Goal: Check status: Check status

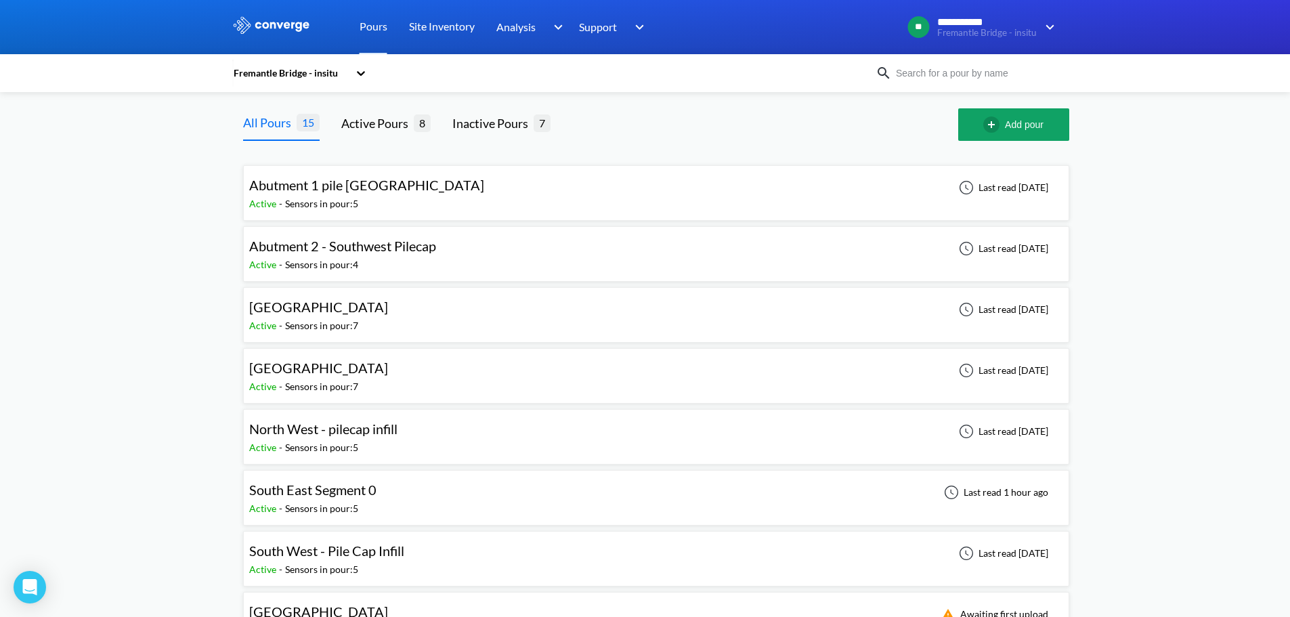
click at [53, 209] on div "**********" at bounding box center [645, 542] width 1290 height 1085
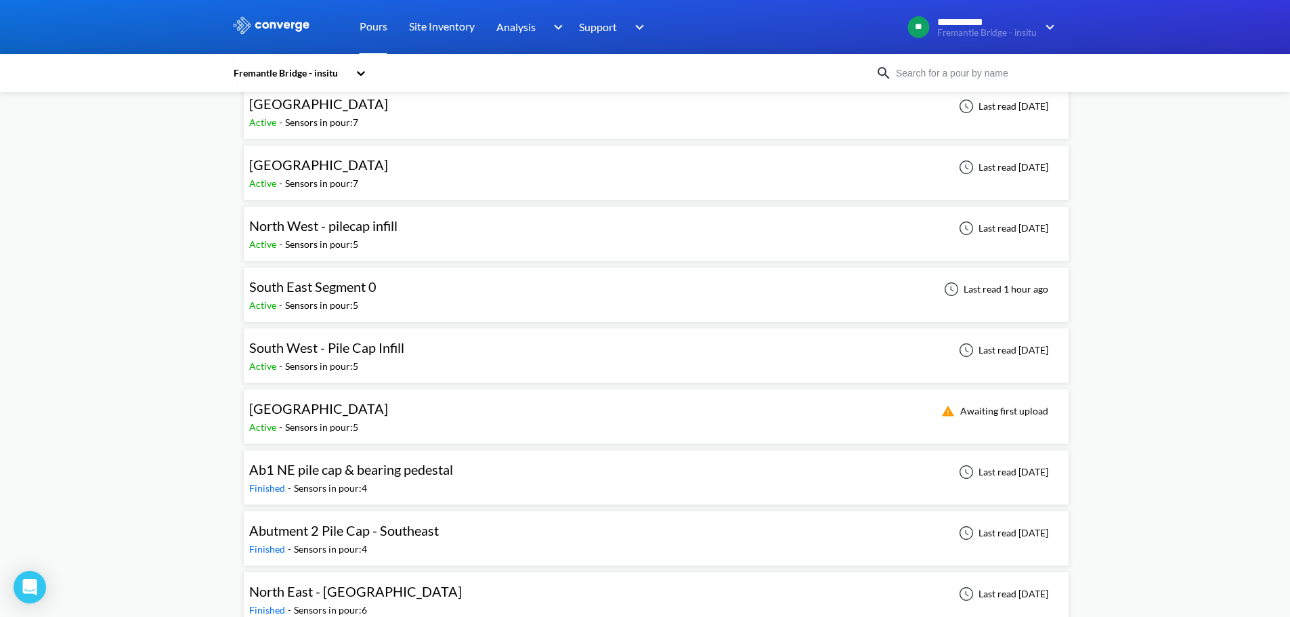
click at [424, 295] on div "South East Segment 0 Active - Sensors in pour: 5 Last read 1 hour ago" at bounding box center [656, 294] width 814 height 43
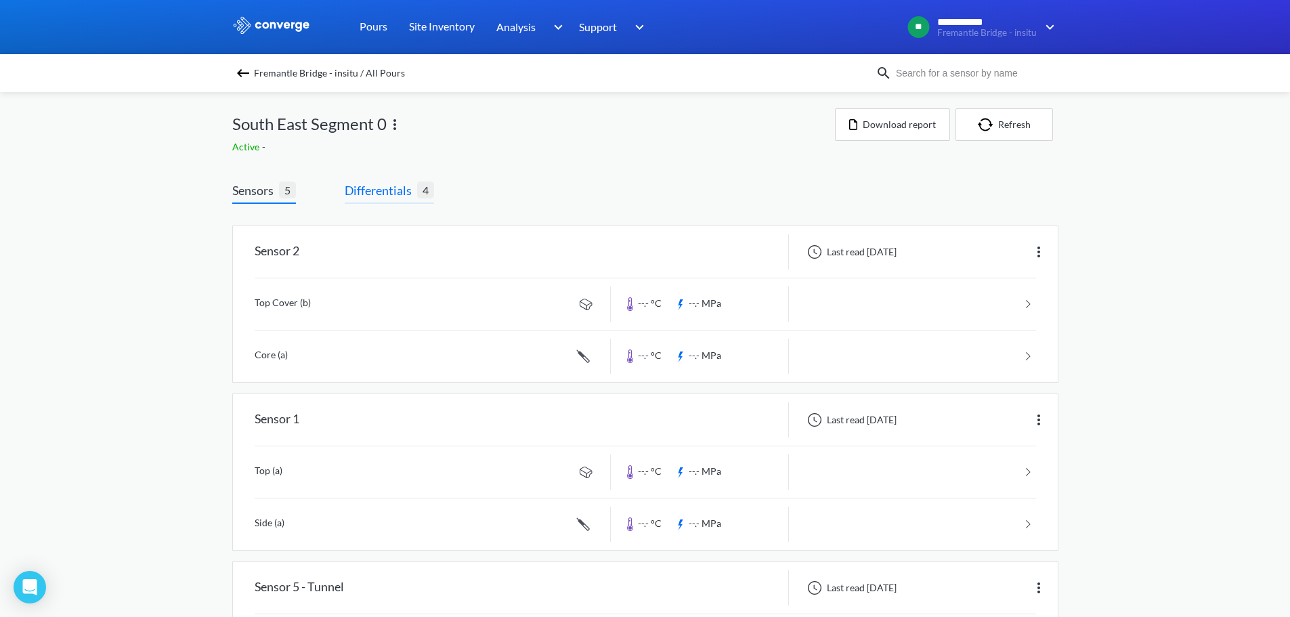
click at [348, 190] on span "Differentials" at bounding box center [381, 190] width 72 height 19
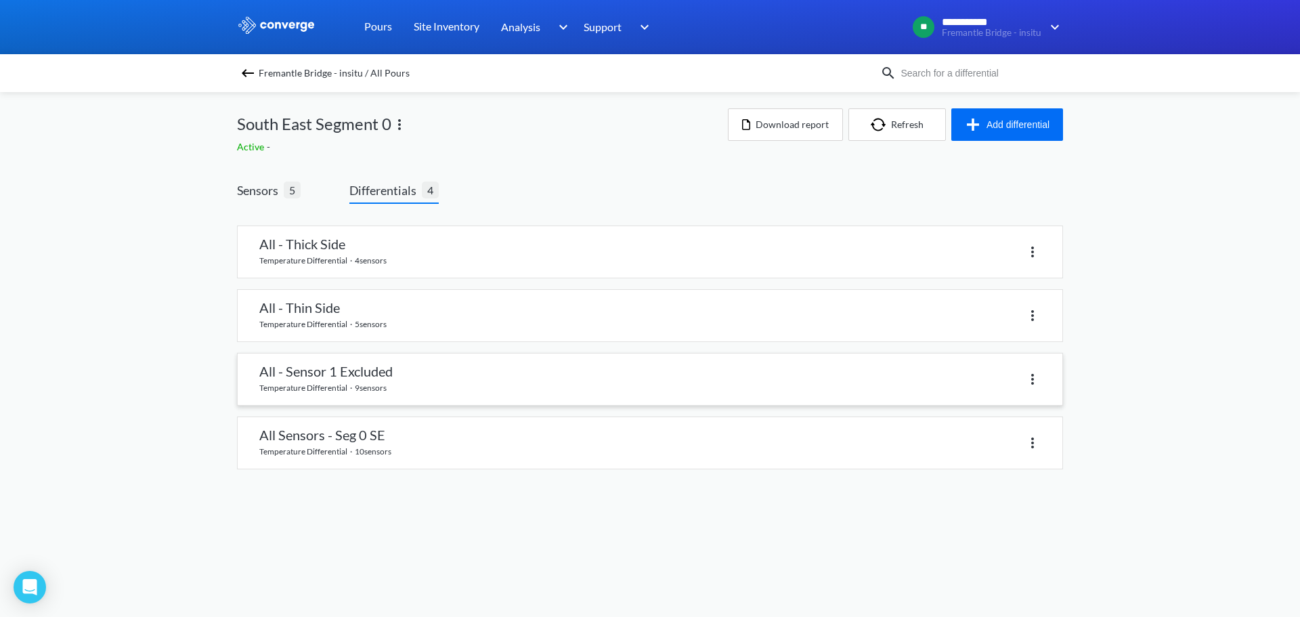
click at [357, 375] on link at bounding box center [650, 378] width 825 height 51
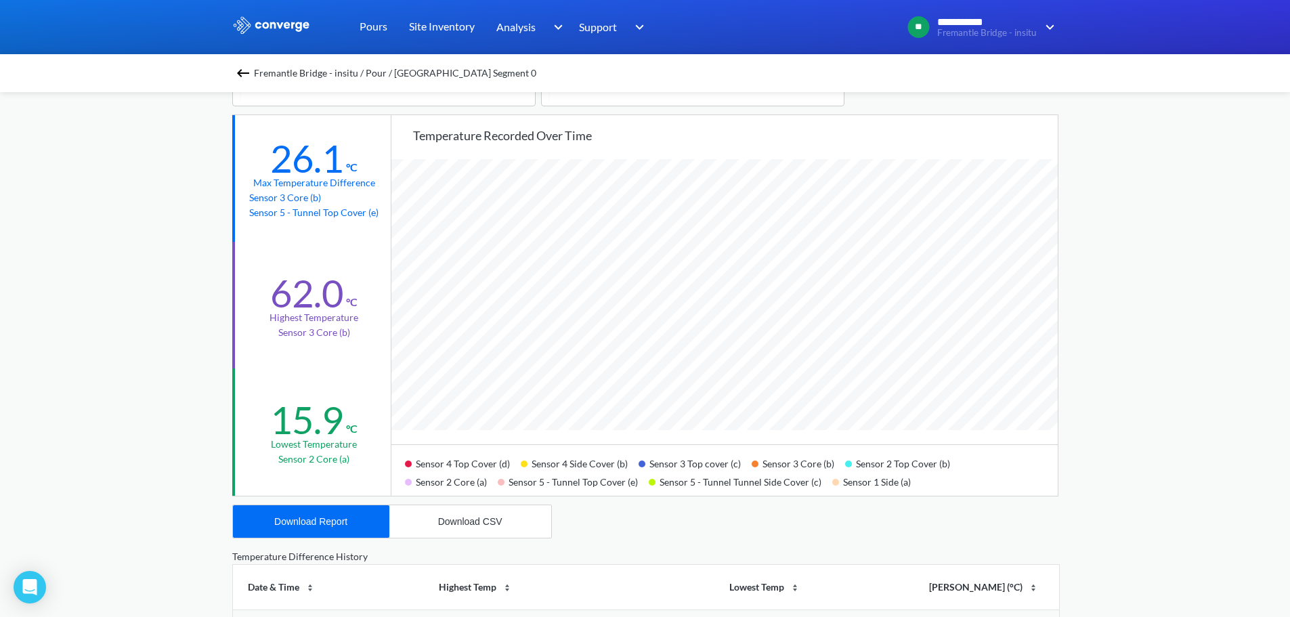
scroll to position [135, 0]
drag, startPoint x: 680, startPoint y: 484, endPoint x: 708, endPoint y: 481, distance: 28.6
click at [708, 481] on div "Sensor 5 - Tunnel Tunnel Side Cover (c)" at bounding box center [740, 479] width 183 height 18
